Goal: Task Accomplishment & Management: Manage account settings

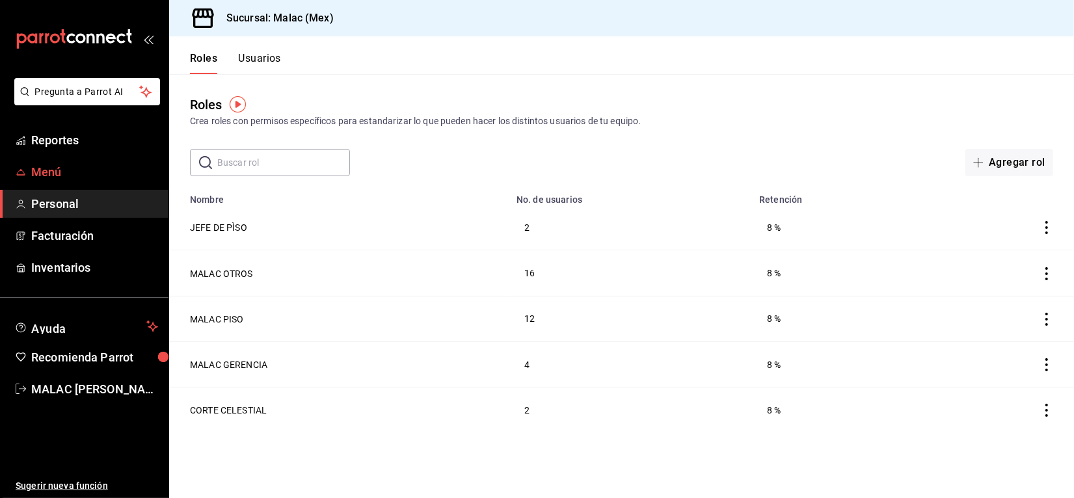
click at [99, 167] on span "Menú" at bounding box center [94, 172] width 127 height 18
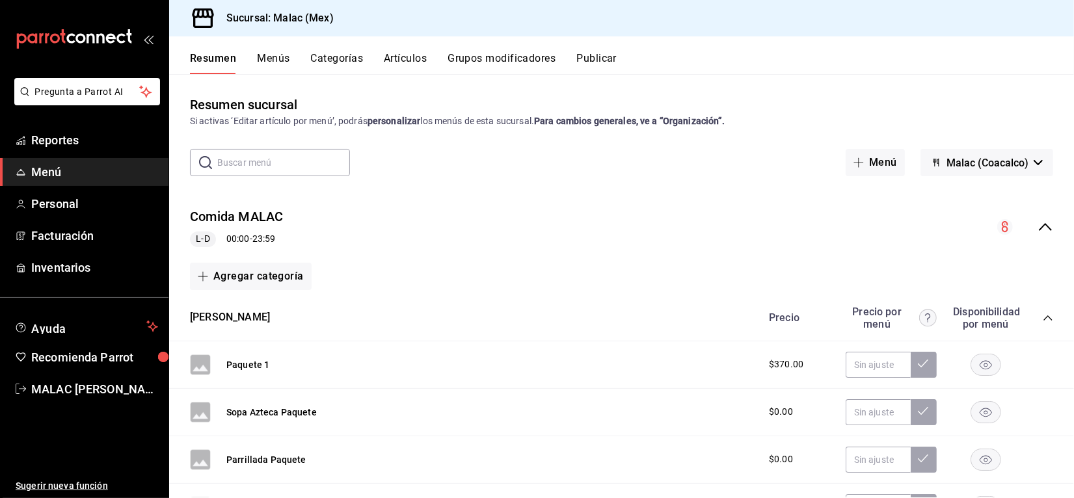
click at [400, 56] on button "Artículos" at bounding box center [405, 63] width 43 height 22
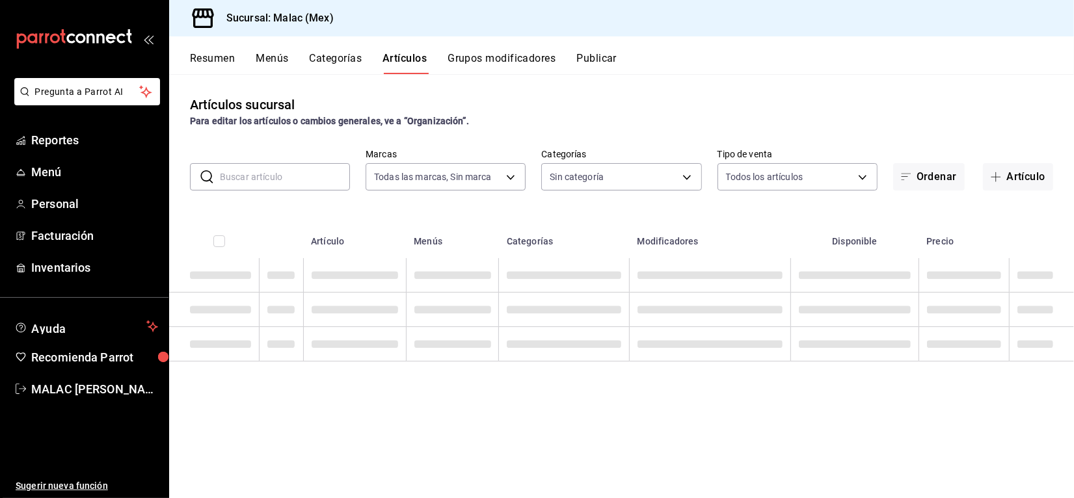
type input "68cda390-11aa-4088-a87d-1ba274343c49"
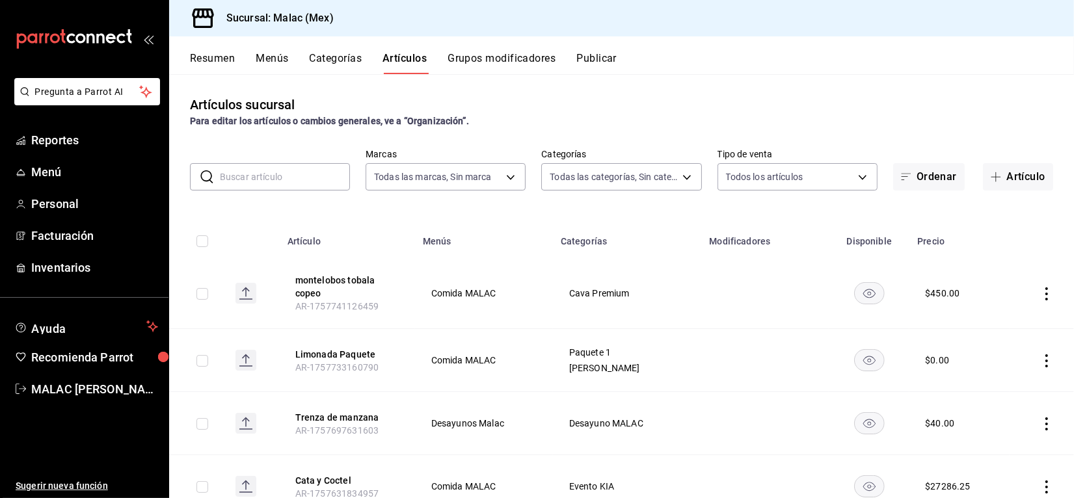
type input "228b4bf7-150e-4bab-8dc9-3a12d07e1b79,32889d7b-6c63-4512-91be-fe3ce9af28b8,6211f…"
click at [276, 169] on input "text" at bounding box center [285, 177] width 130 height 26
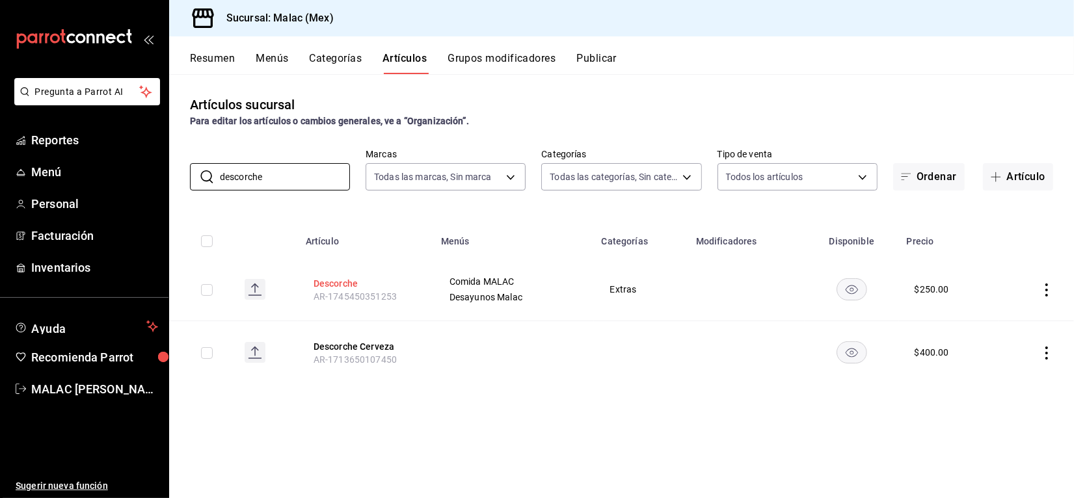
type input "descorche"
click at [340, 281] on button "Descorche" at bounding box center [365, 283] width 104 height 13
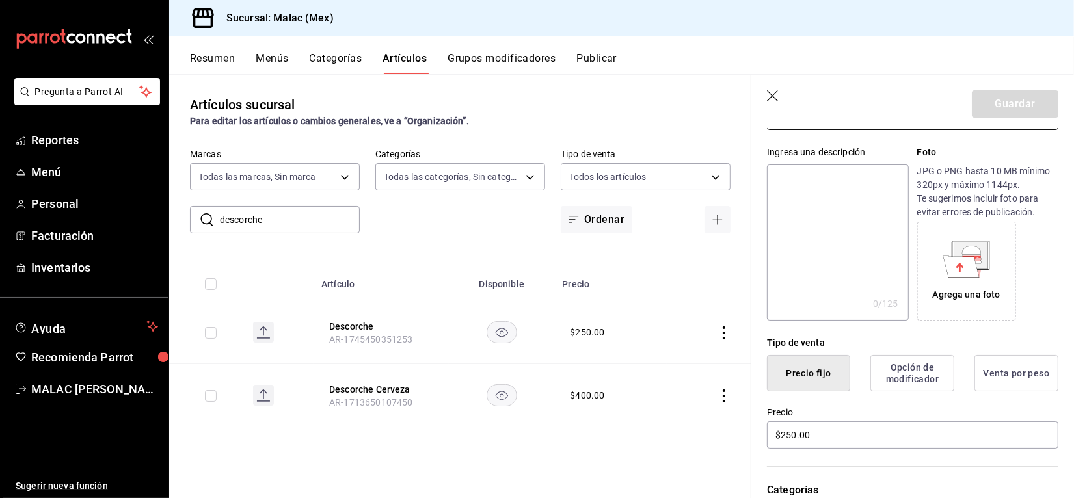
scroll to position [115, 0]
click at [817, 425] on input "$250.00" at bounding box center [912, 433] width 291 height 27
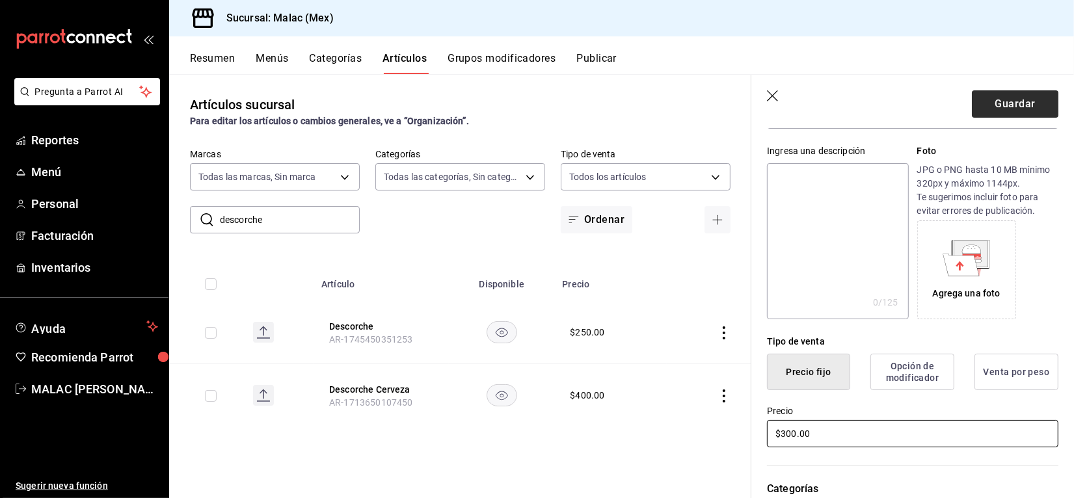
type input "$300.00"
click at [1008, 112] on button "Guardar" at bounding box center [1015, 103] width 87 height 27
